Goal: Transaction & Acquisition: Book appointment/travel/reservation

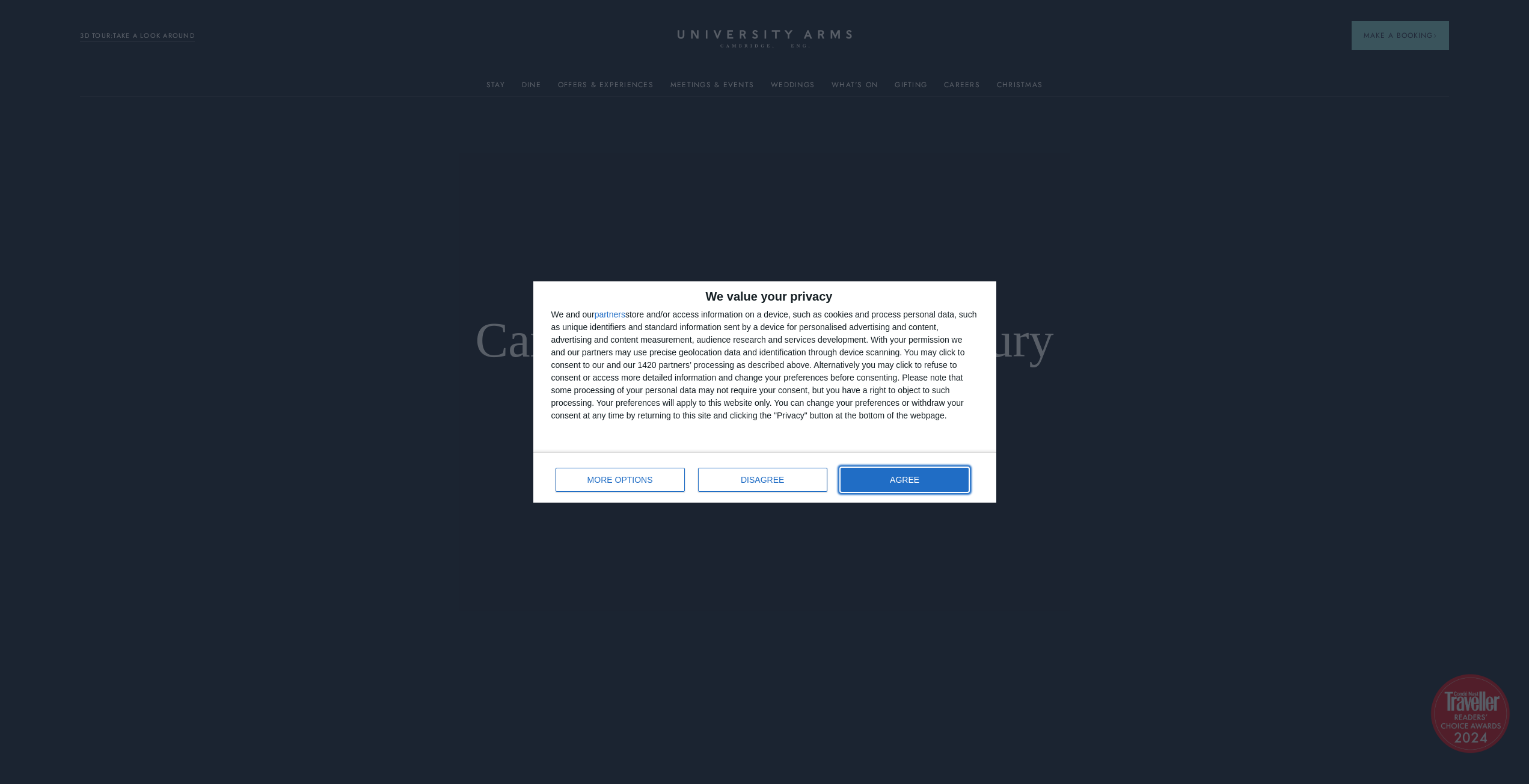
click at [886, 482] on button "AGREE" at bounding box center [905, 480] width 129 height 24
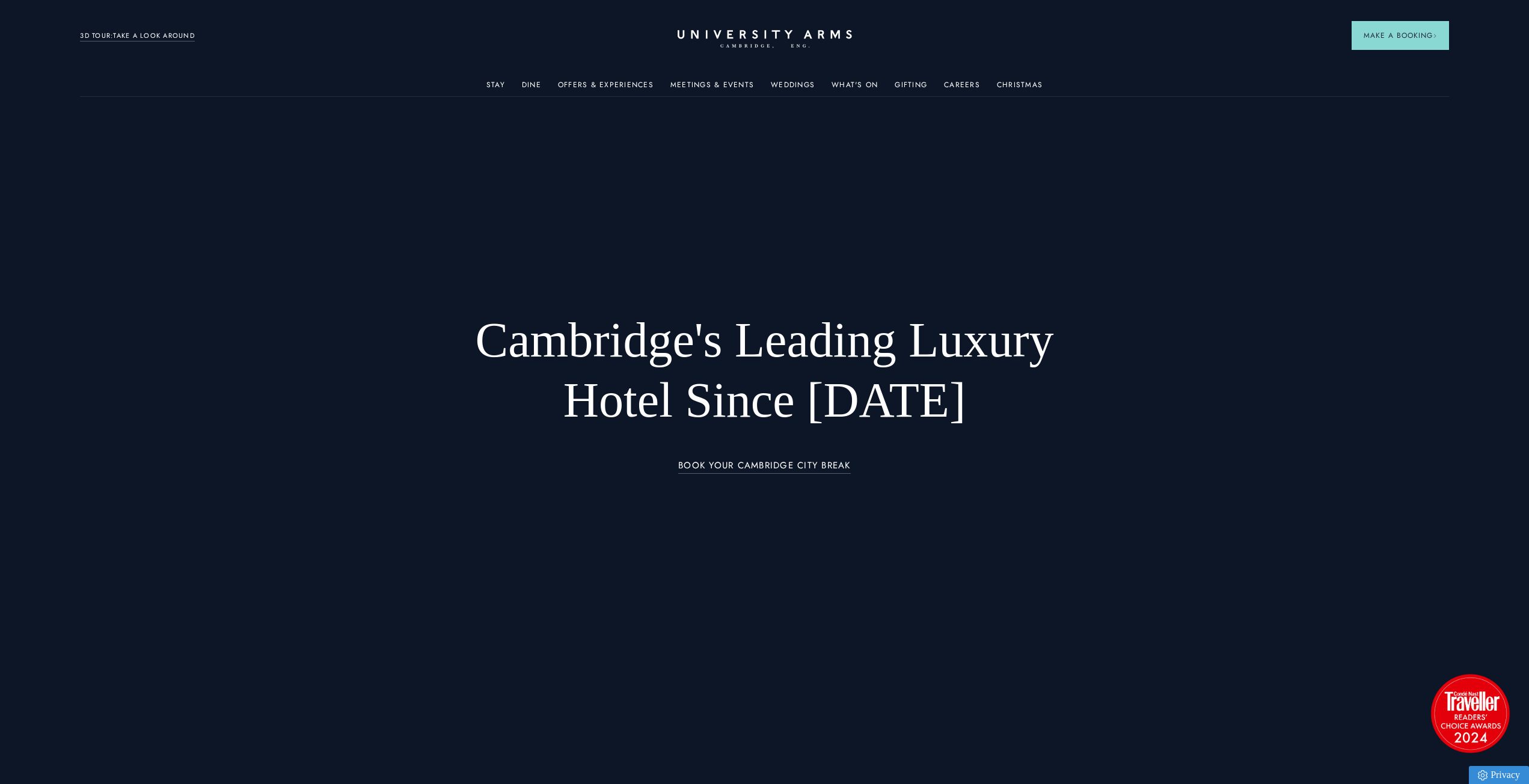
click at [499, 82] on link "Stay" at bounding box center [496, 88] width 19 height 15
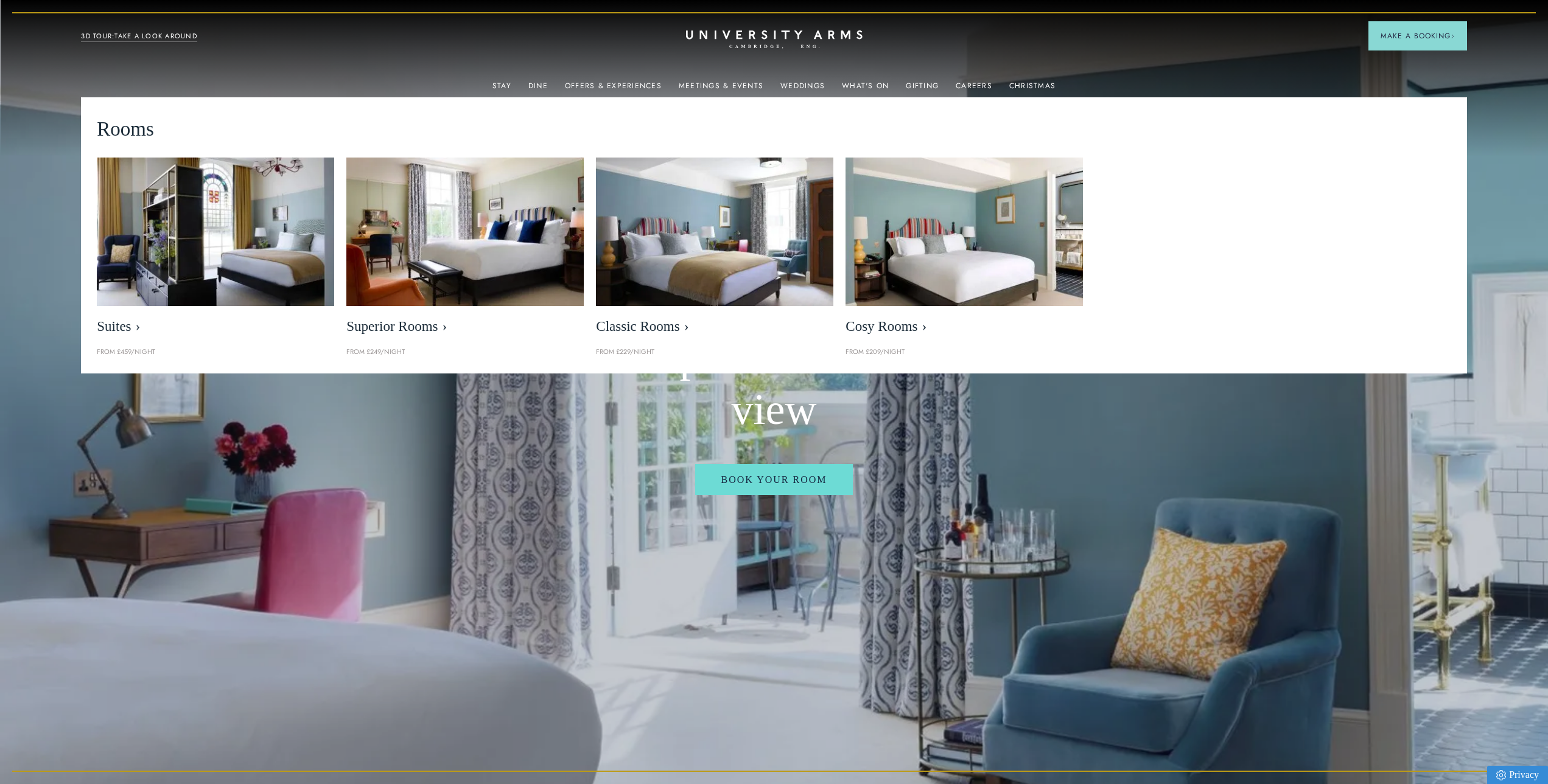
click at [520, 235] on img at bounding box center [464, 231] width 237 height 149
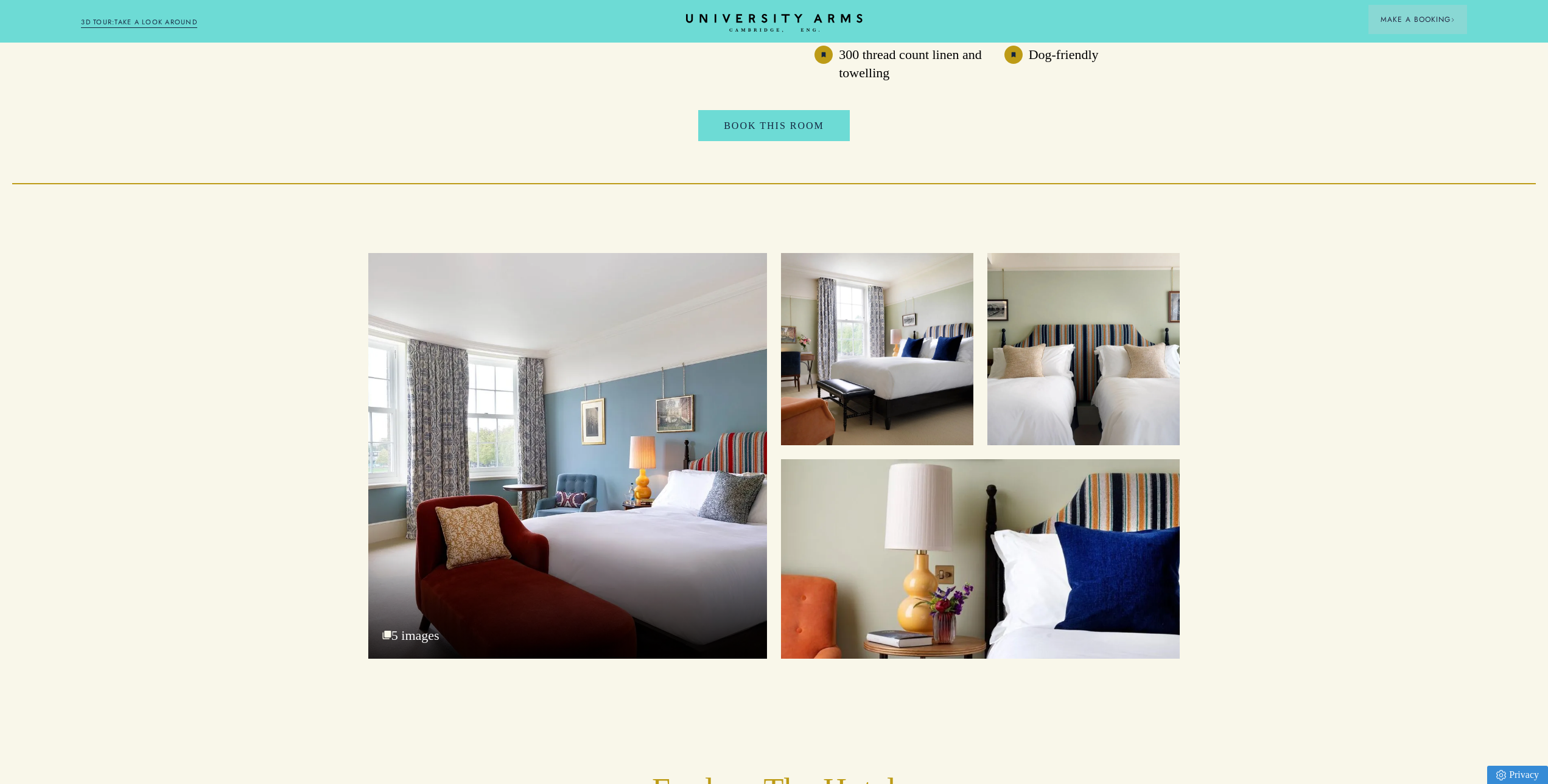
scroll to position [1643, 0]
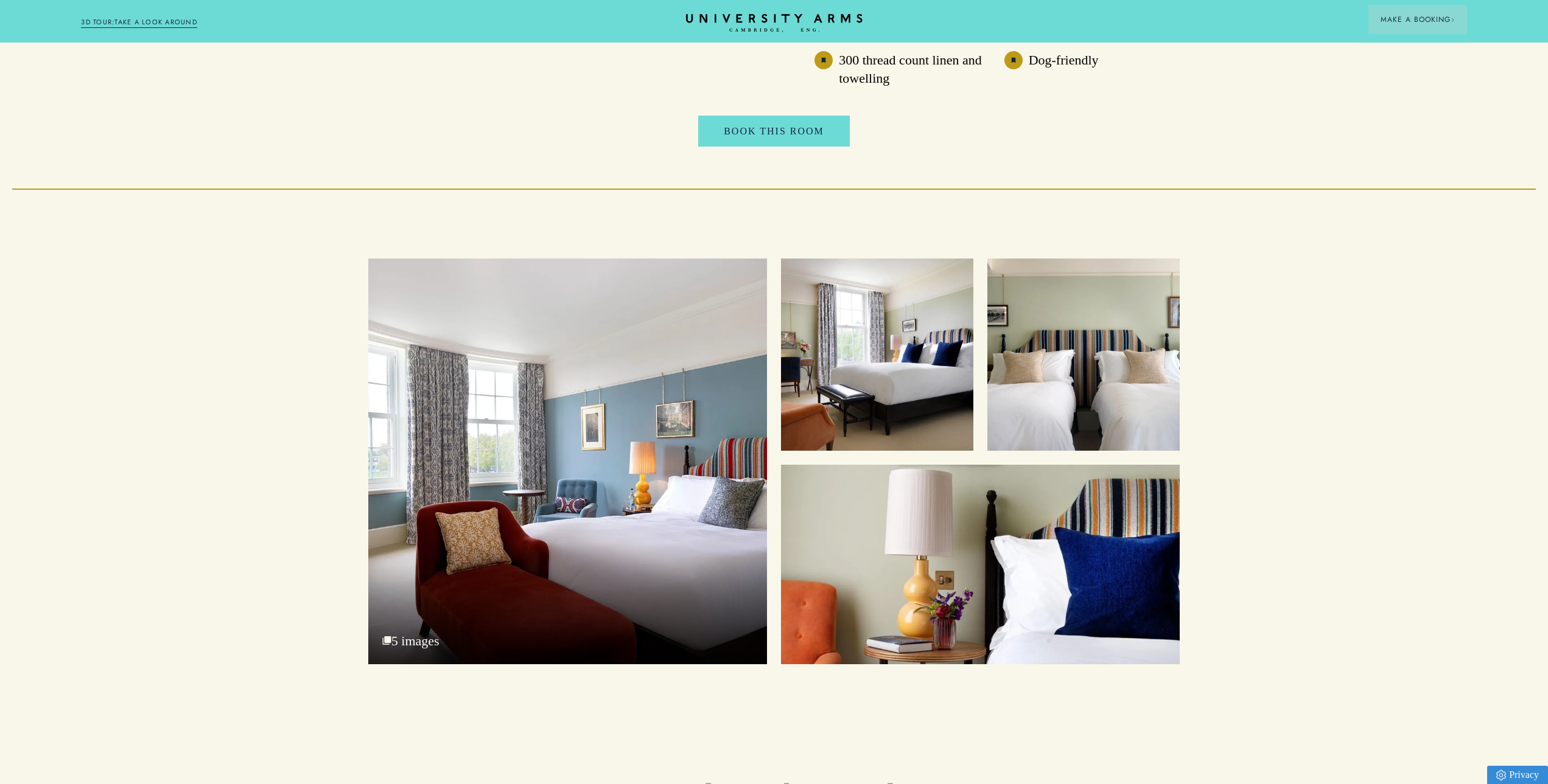
click at [704, 350] on div "Superior King with Park View" at bounding box center [567, 461] width 398 height 406
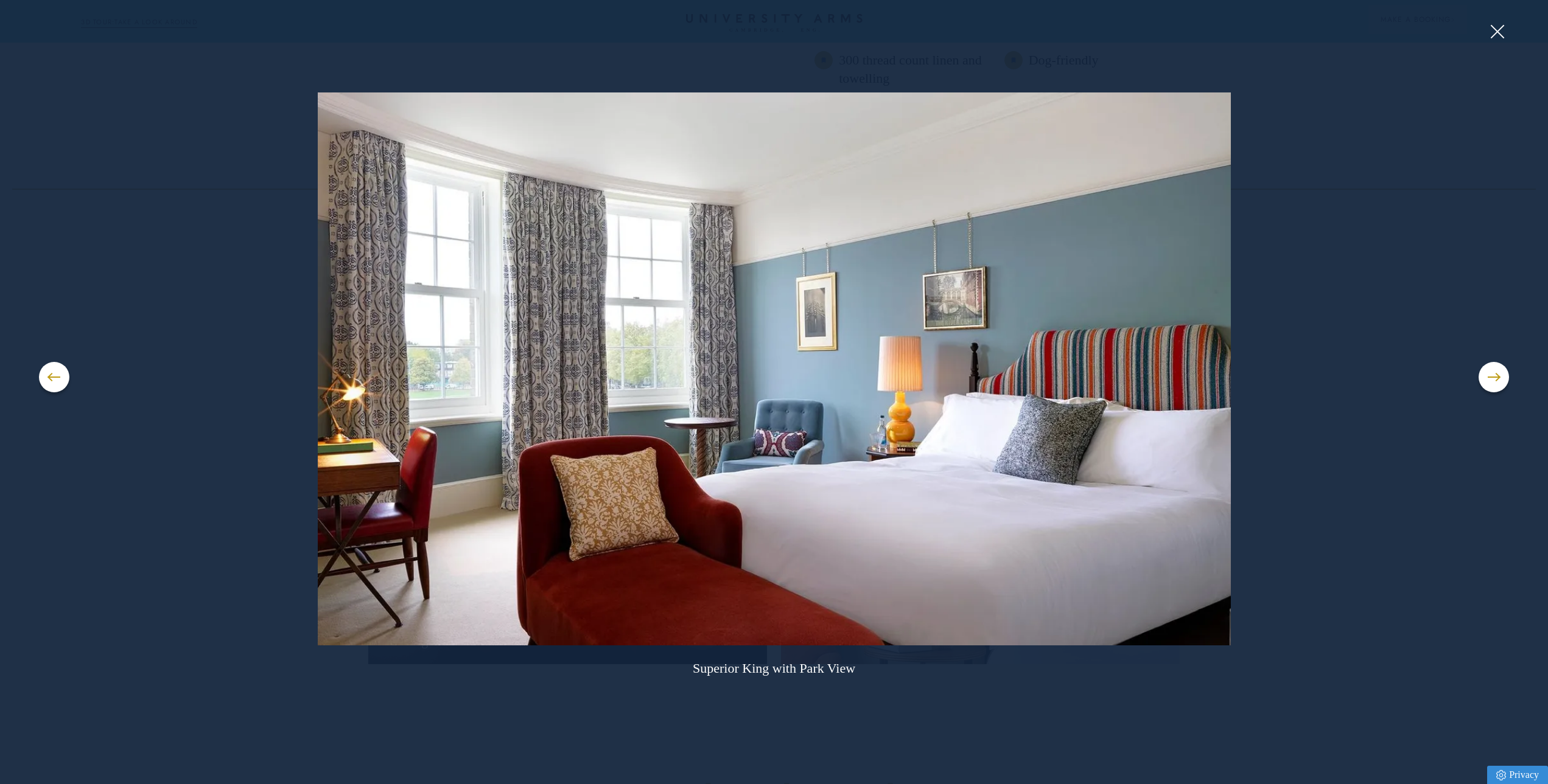
click at [1487, 375] on button at bounding box center [1493, 376] width 30 height 30
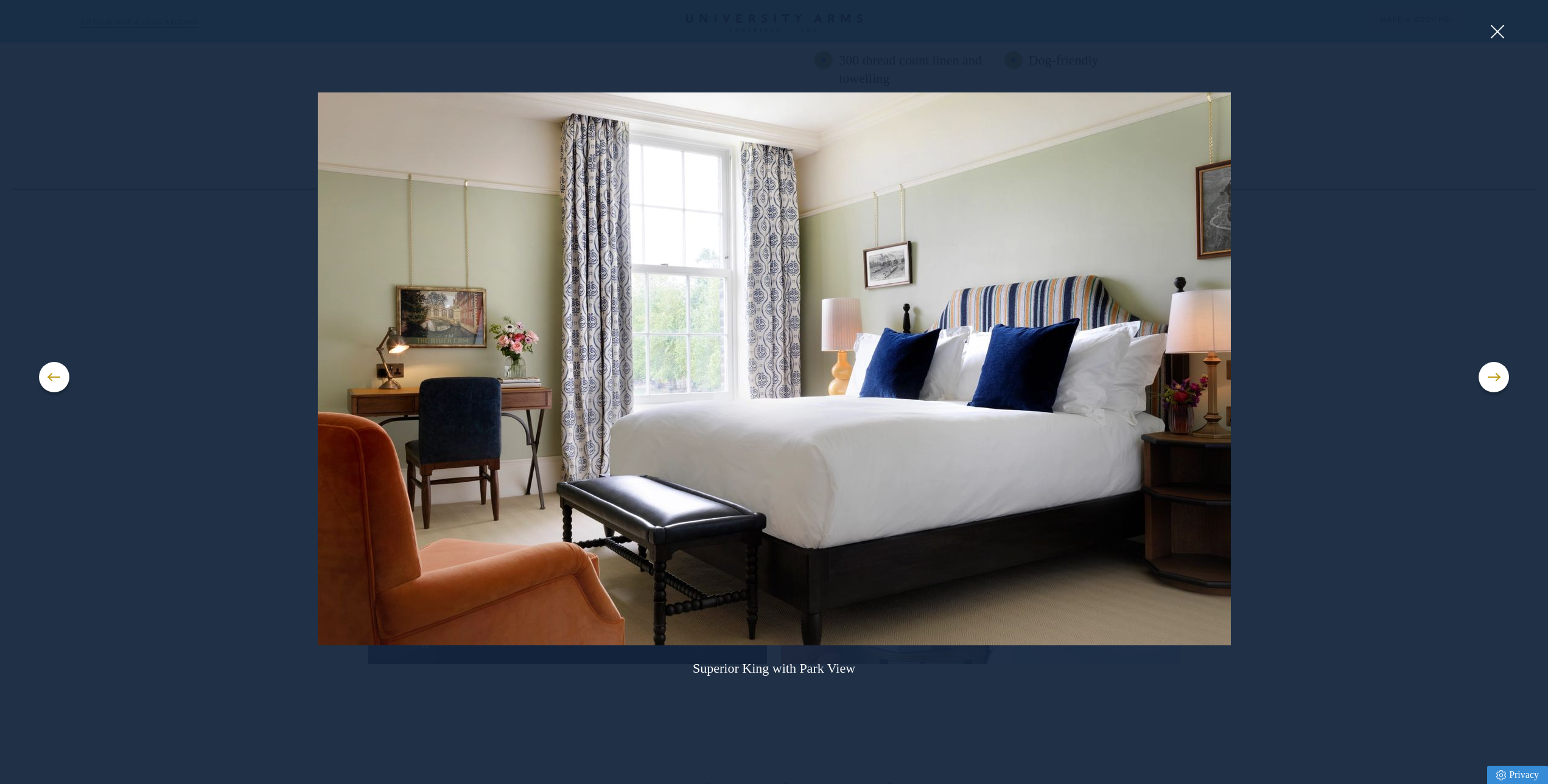
click at [1487, 375] on button at bounding box center [1493, 376] width 30 height 30
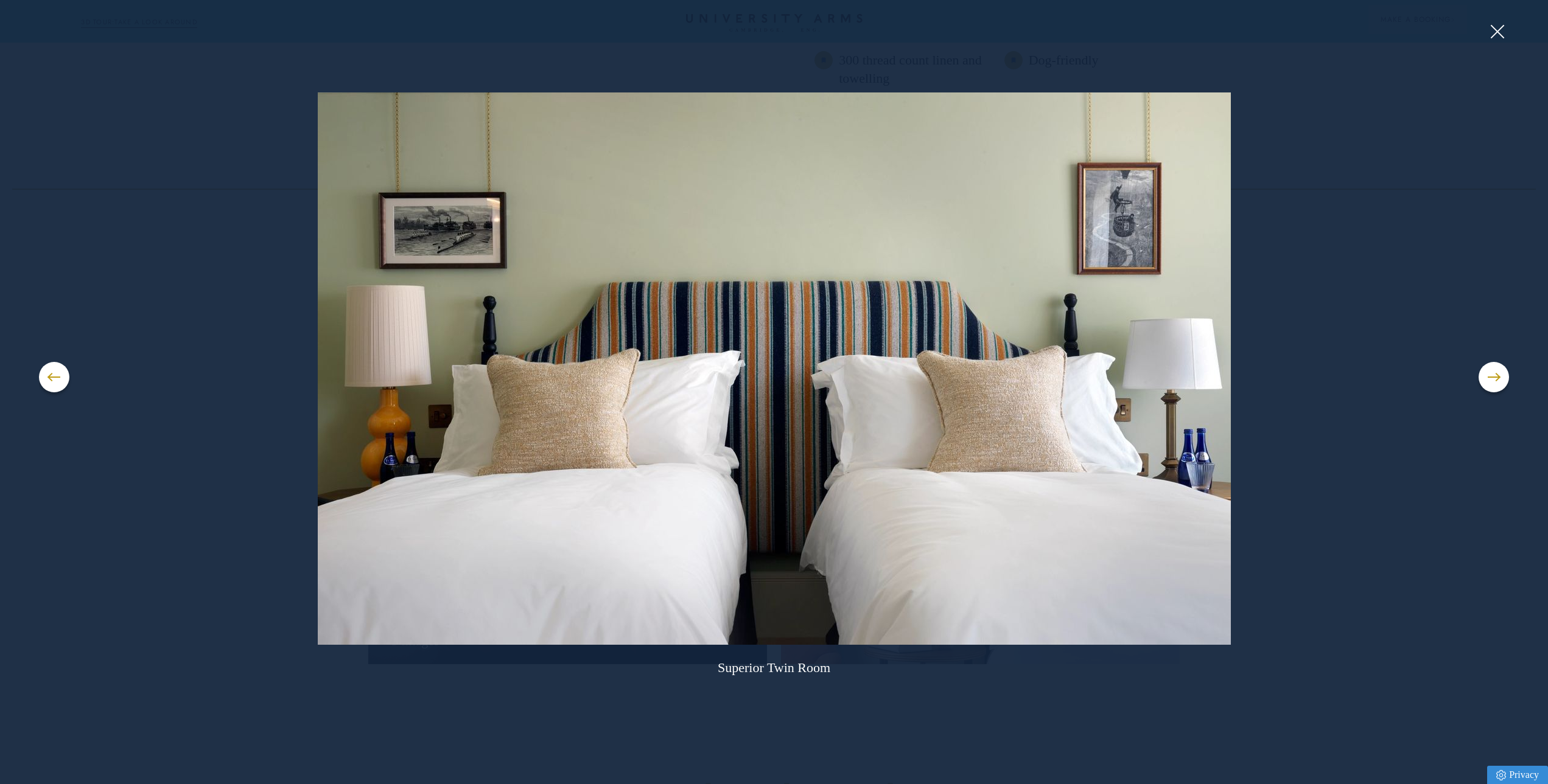
click at [1487, 375] on button at bounding box center [1493, 376] width 30 height 30
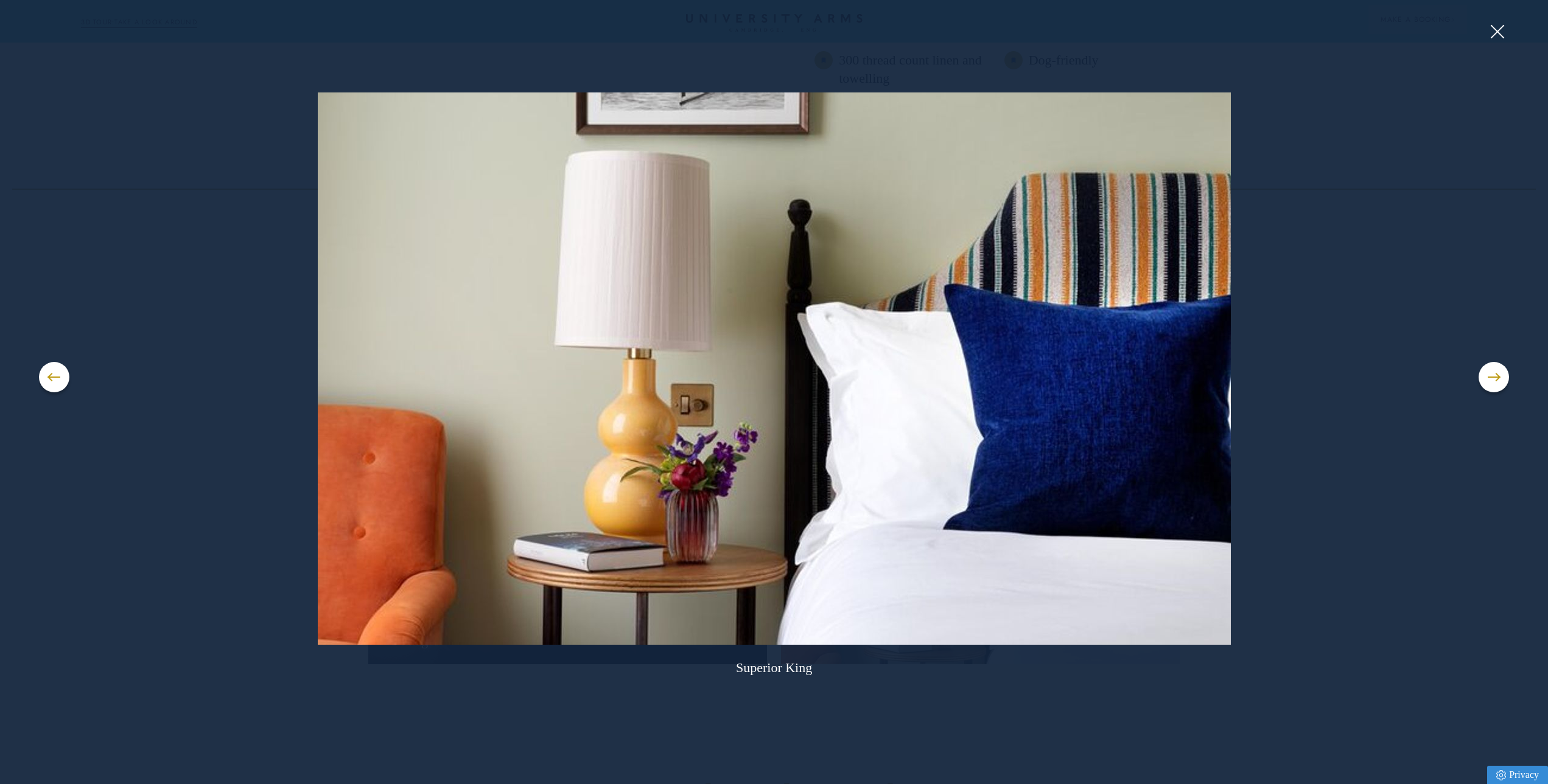
click at [1487, 375] on button at bounding box center [1493, 376] width 30 height 30
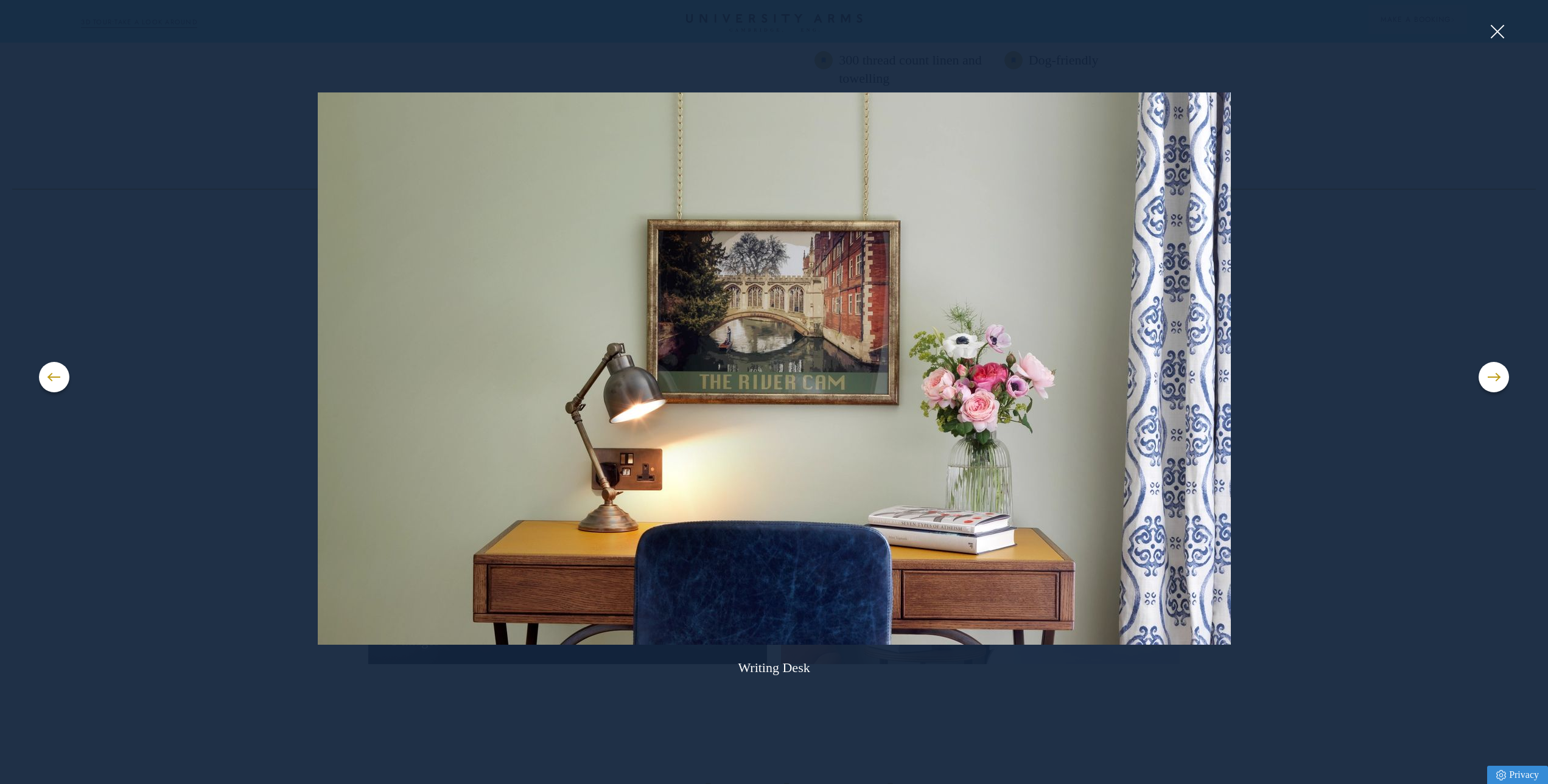
click at [1487, 375] on button at bounding box center [1493, 376] width 30 height 30
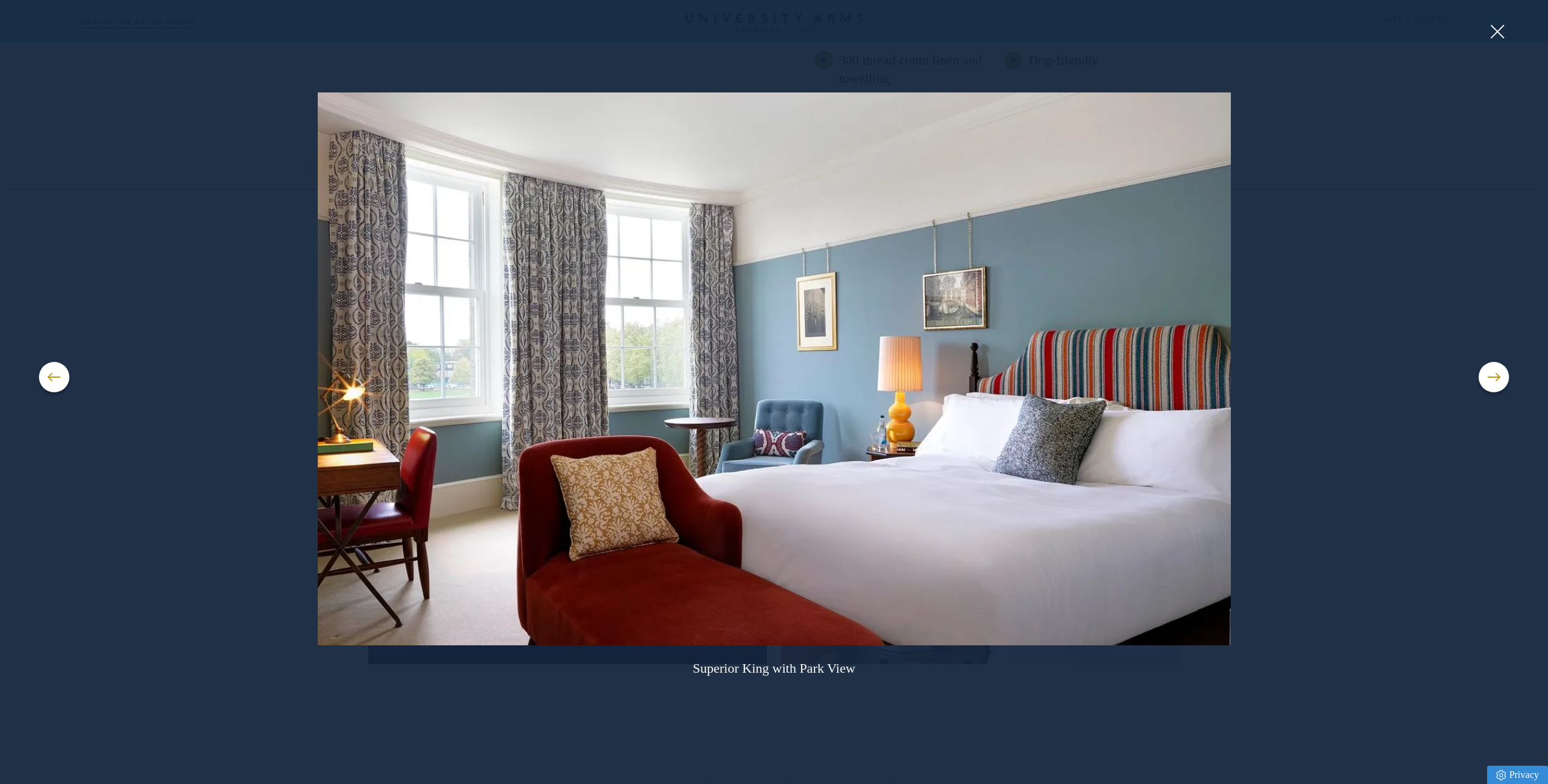
click at [1500, 41] on button at bounding box center [1497, 31] width 18 height 18
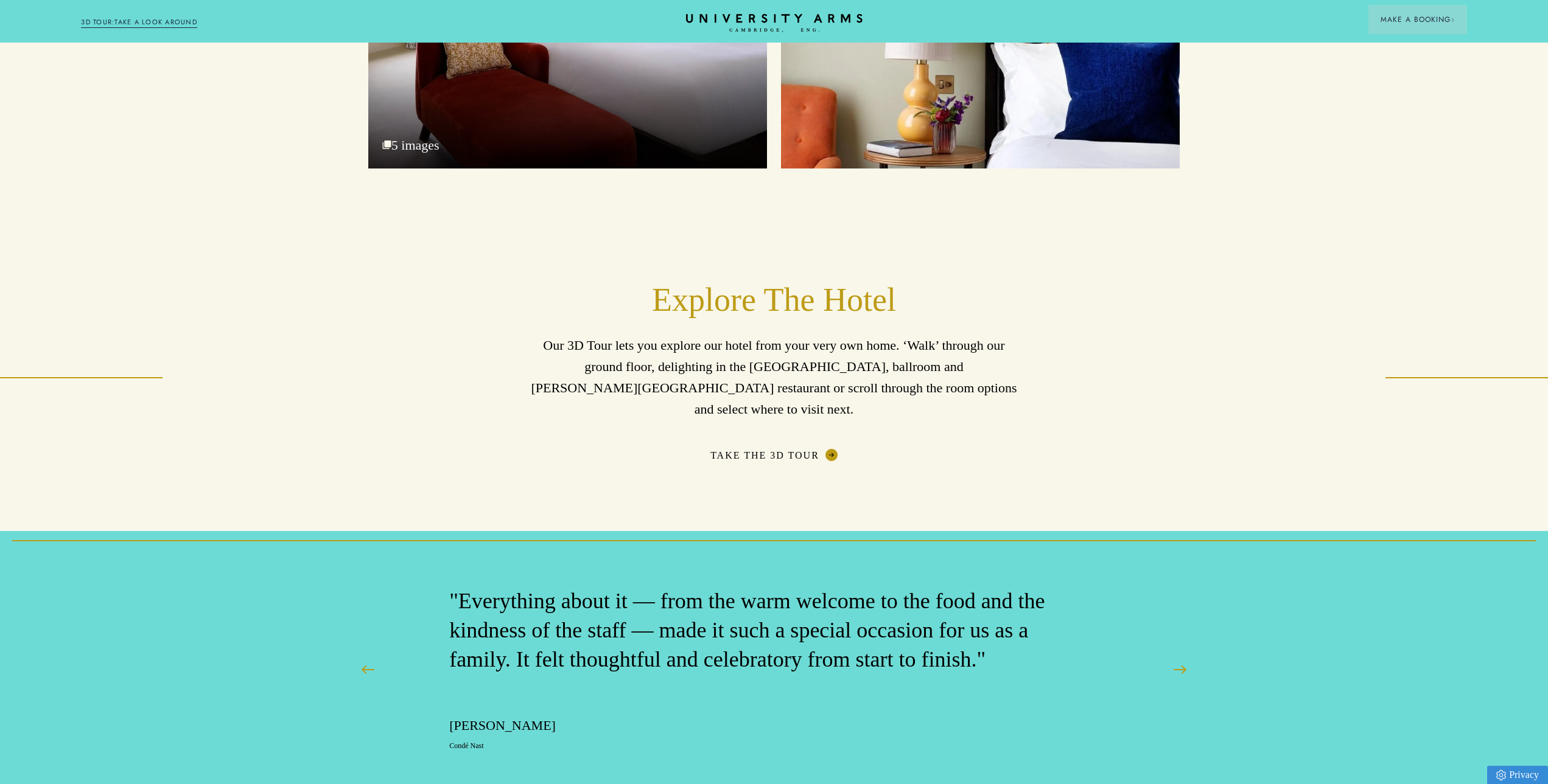
scroll to position [2008, 0]
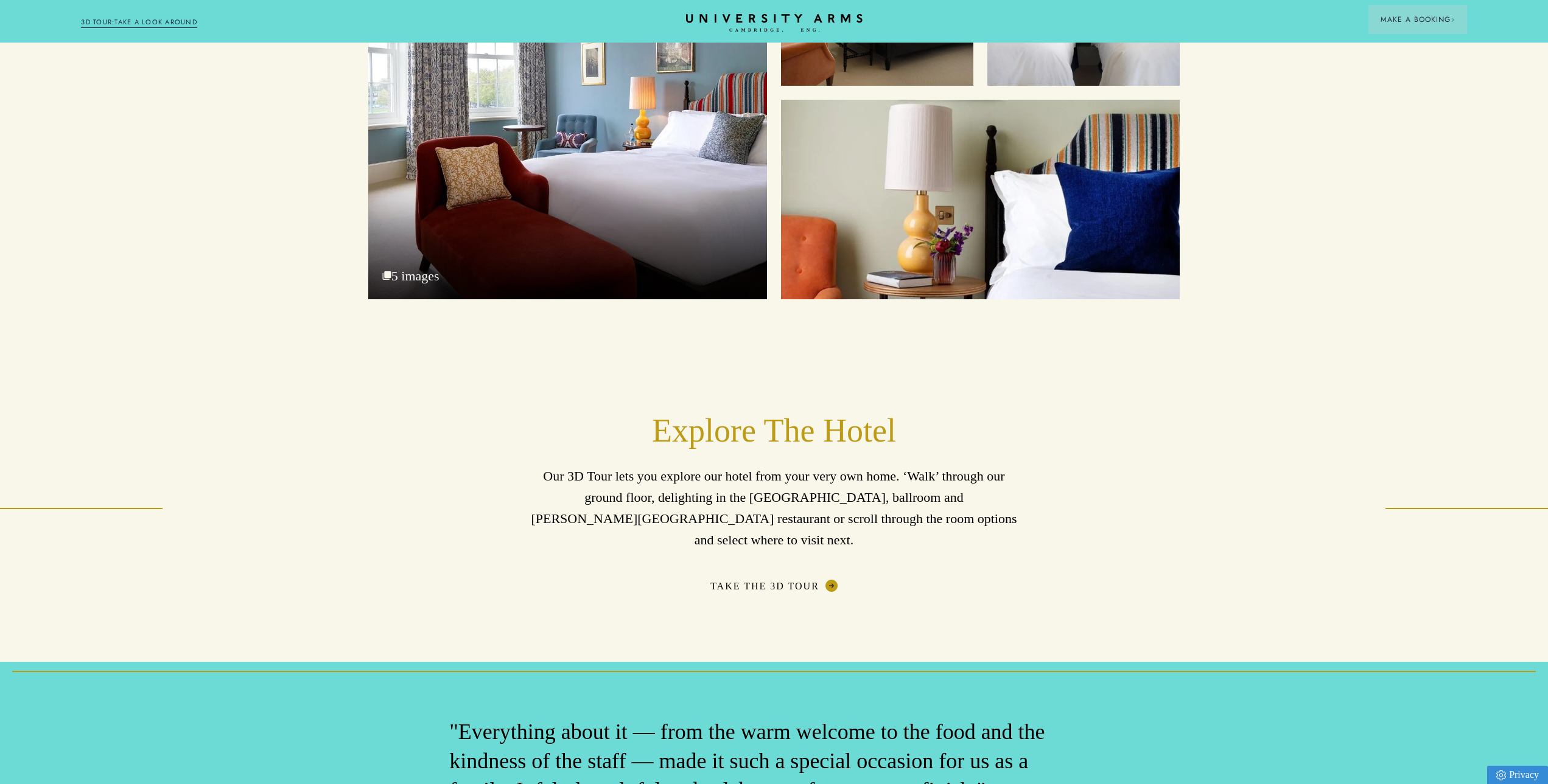
click at [806, 580] on link "Take The 3D Tour" at bounding box center [774, 586] width 127 height 12
